Goal: Check status: Check status

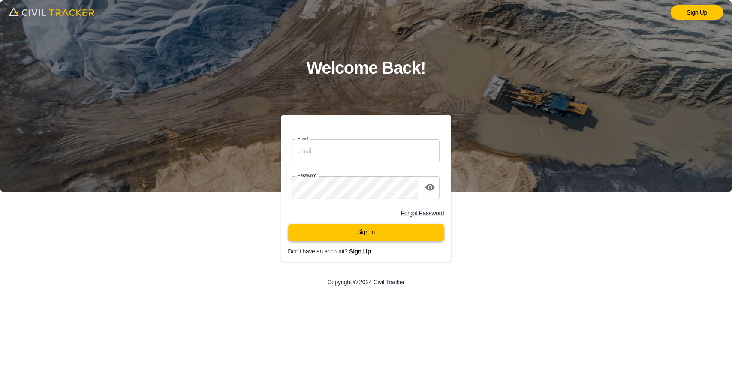
type input "support@civiltracker.xyz"
click at [348, 235] on button "Sign In" at bounding box center [366, 232] width 156 height 17
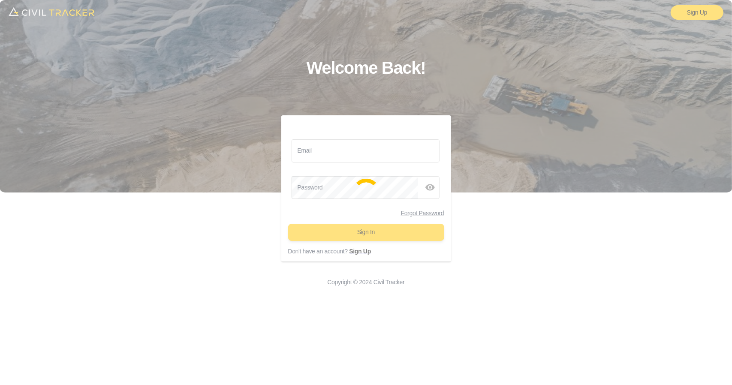
type input "support@civiltracker.xyz"
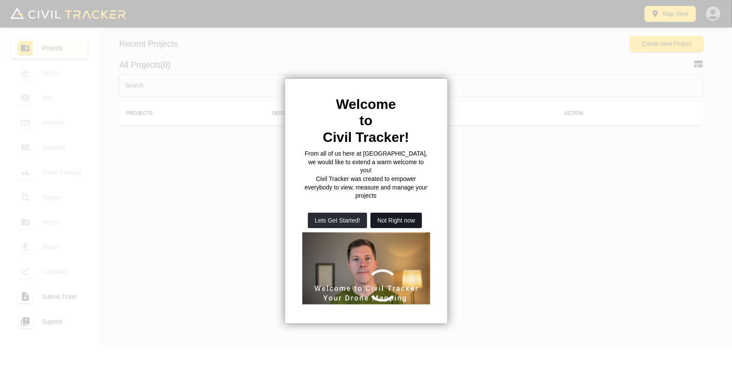
click at [393, 213] on button "Not Right now" at bounding box center [396, 220] width 51 height 15
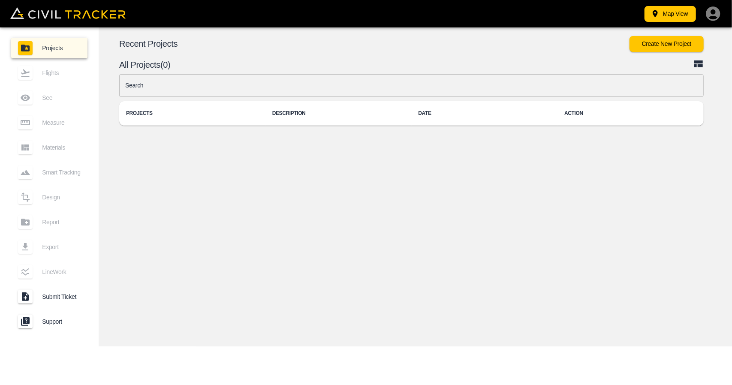
click at [304, 88] on input "text" at bounding box center [411, 85] width 585 height 23
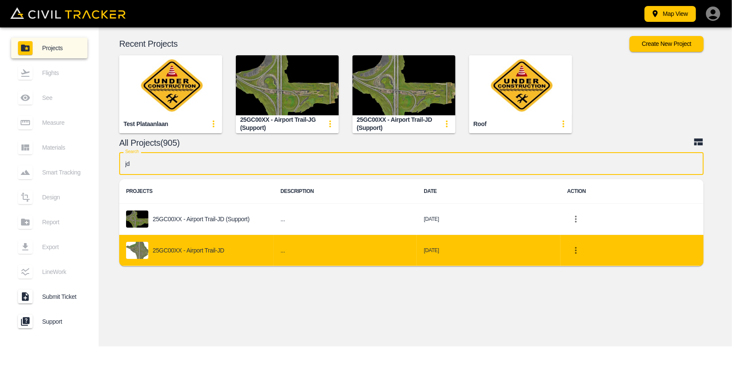
type input "jd"
click at [242, 242] on div "25GC00XX - Airport Trail-JD" at bounding box center [196, 250] width 141 height 17
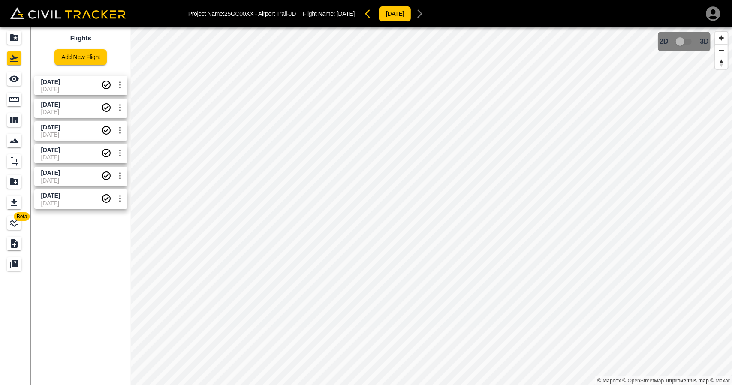
click at [62, 158] on span "[DATE]" at bounding box center [71, 157] width 60 height 7
drag, startPoint x: 64, startPoint y: 150, endPoint x: 30, endPoint y: 79, distance: 78.7
click at [60, 149] on span "[DATE]" at bounding box center [50, 150] width 19 height 7
click at [16, 77] on icon "See" at bounding box center [13, 79] width 9 height 6
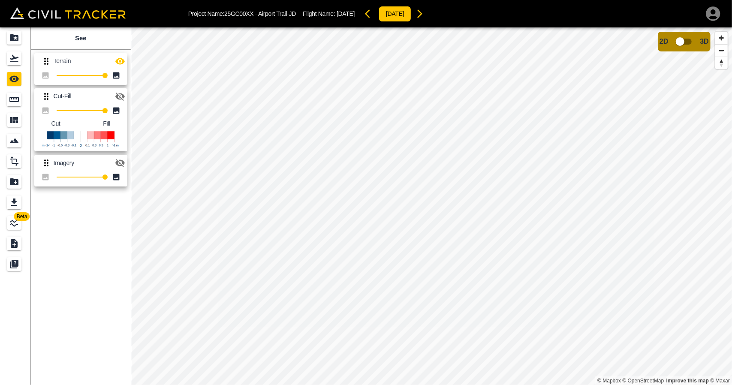
click at [118, 59] on icon "button" at bounding box center [119, 61] width 9 height 6
click at [118, 59] on icon "button" at bounding box center [120, 61] width 10 height 10
click at [6, 63] on link at bounding box center [15, 58] width 31 height 21
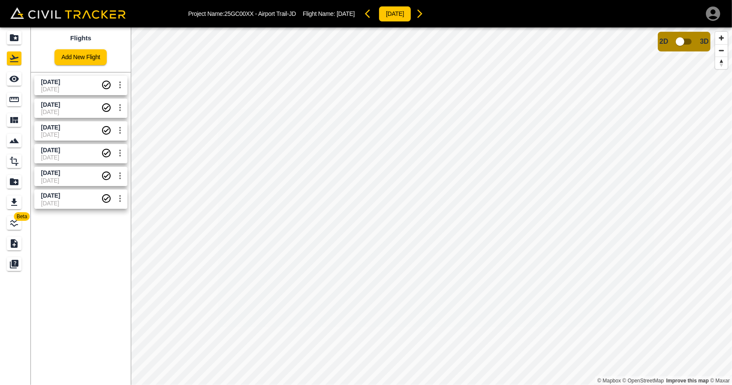
click at [67, 85] on span "[DATE]" at bounding box center [71, 82] width 60 height 8
click at [15, 83] on icon "See" at bounding box center [14, 79] width 10 height 10
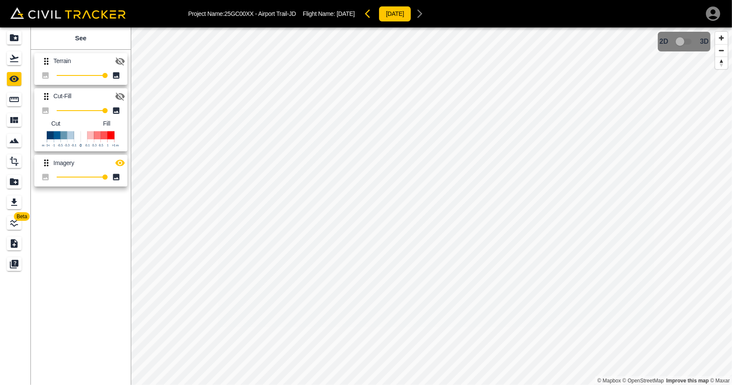
click at [117, 57] on icon "button" at bounding box center [120, 61] width 10 height 10
click at [14, 59] on icon "Flights" at bounding box center [14, 58] width 10 height 10
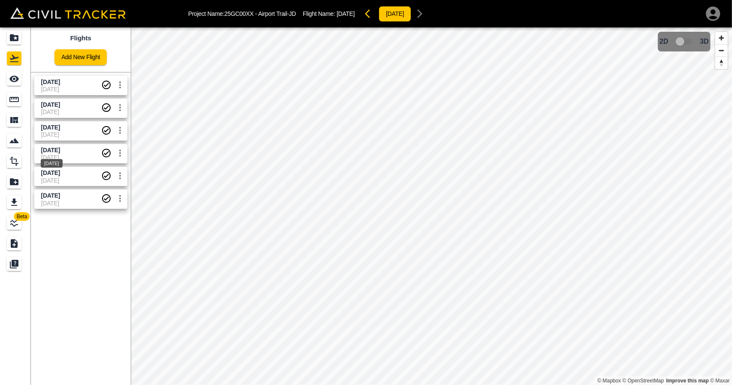
click at [58, 152] on span "[DATE]" at bounding box center [50, 150] width 19 height 7
click at [12, 79] on icon "See" at bounding box center [13, 79] width 9 height 6
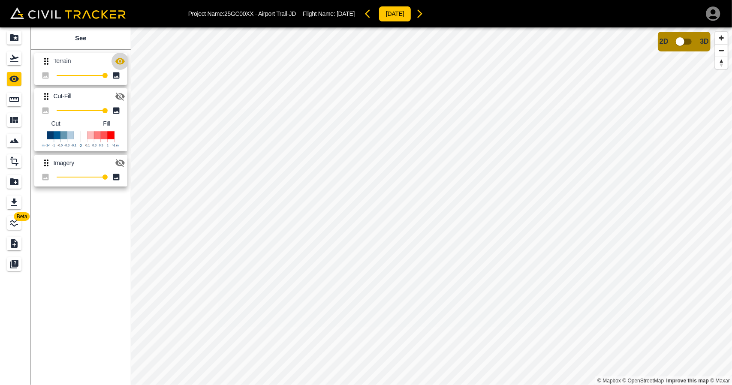
click at [119, 65] on icon "button" at bounding box center [120, 61] width 10 height 10
click at [124, 160] on icon "button" at bounding box center [120, 163] width 10 height 10
click at [121, 66] on icon "button" at bounding box center [120, 61] width 10 height 10
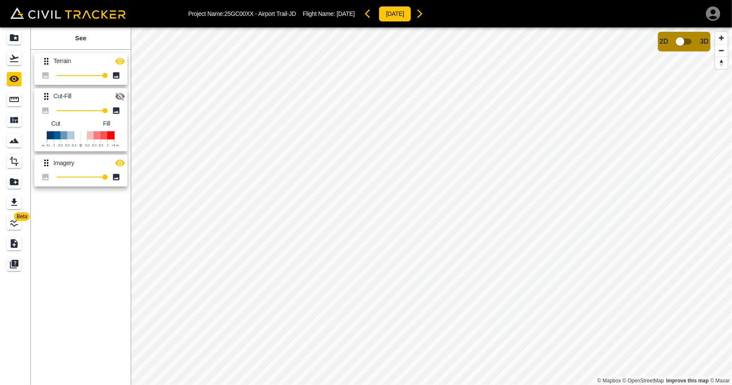
click at [121, 161] on icon "button" at bounding box center [119, 163] width 9 height 6
click at [122, 95] on icon "button" at bounding box center [120, 96] width 10 height 10
click at [120, 64] on icon "button" at bounding box center [119, 61] width 9 height 6
click at [116, 95] on icon "button" at bounding box center [119, 96] width 9 height 6
drag, startPoint x: 226, startPoint y: 12, endPoint x: 305, endPoint y: 8, distance: 79.5
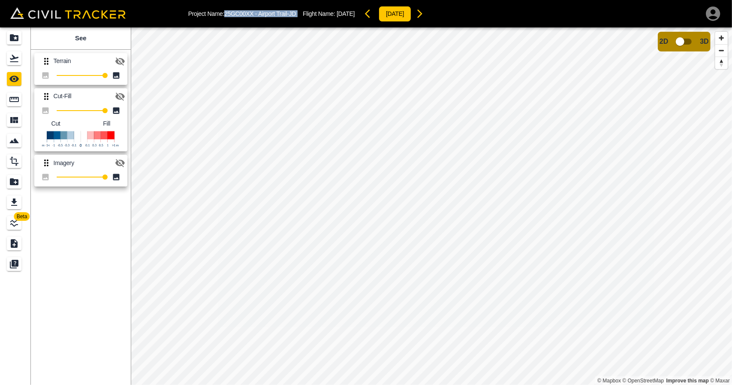
click at [305, 8] on div "Project Name: 25GC00XX - Airport Trail-JD Flight Name: [DATE] [DATE]" at bounding box center [308, 13] width 241 height 17
copy p "25GC00XX - Airport Trail-JD"
click at [11, 57] on icon "Flights" at bounding box center [14, 58] width 10 height 10
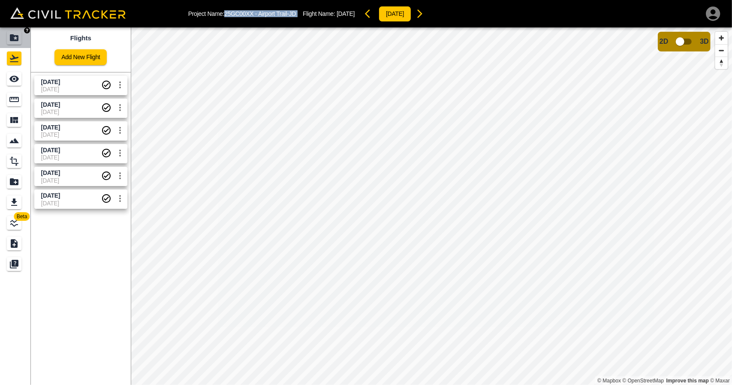
click at [11, 34] on icon "Projects" at bounding box center [14, 38] width 10 height 10
